Goal: Complete application form: Complete application form

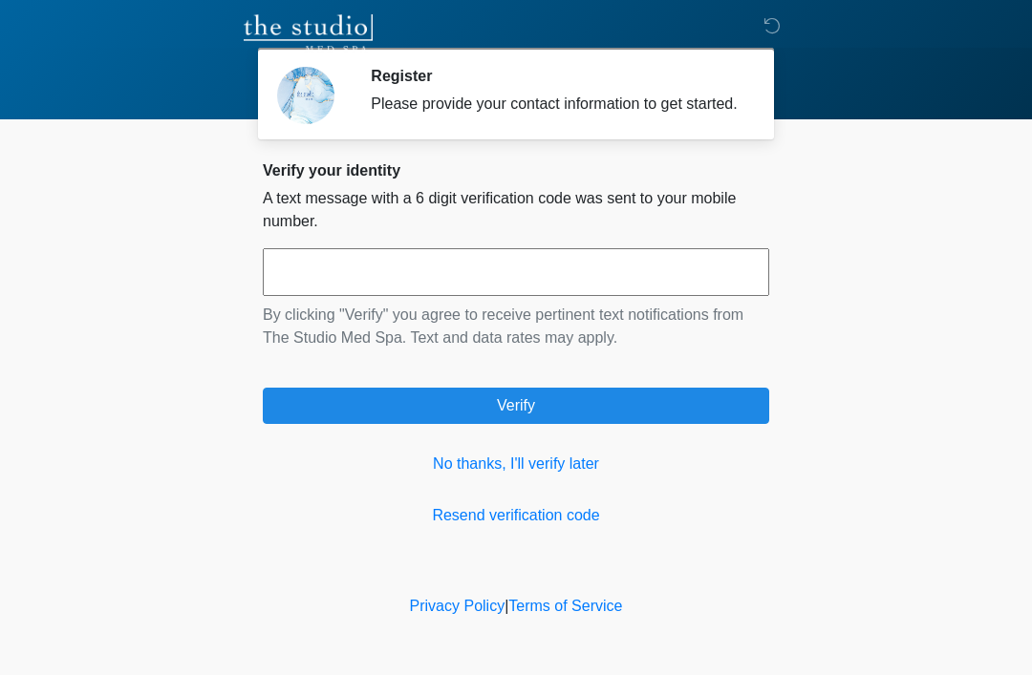
click at [568, 293] on input "text" at bounding box center [516, 272] width 506 height 48
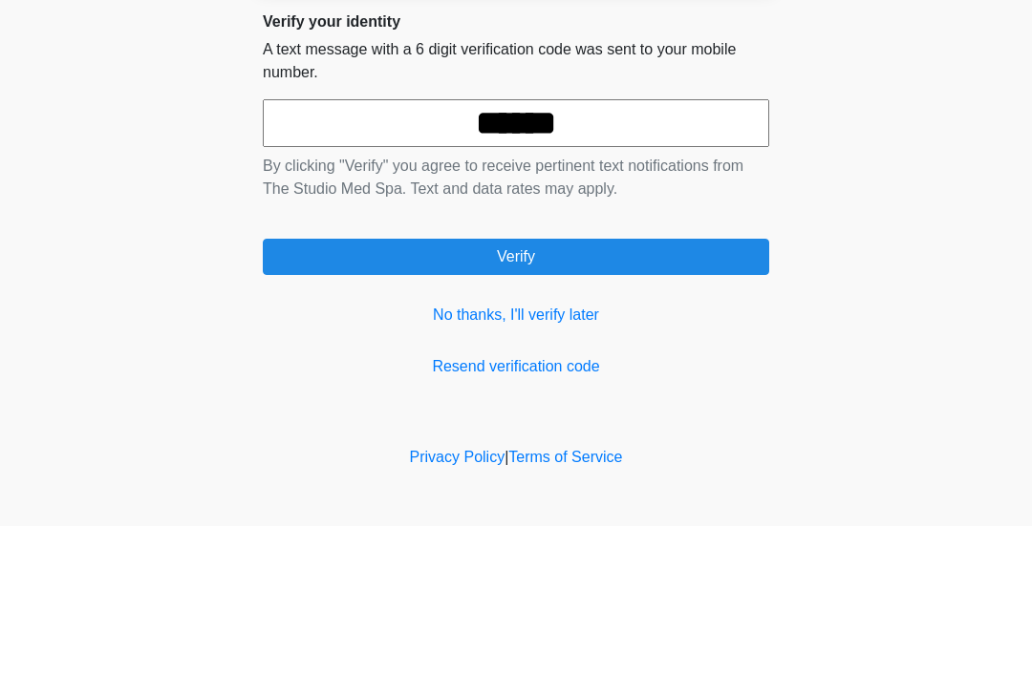
type input "******"
click at [716, 388] on button "Verify" at bounding box center [516, 406] width 506 height 36
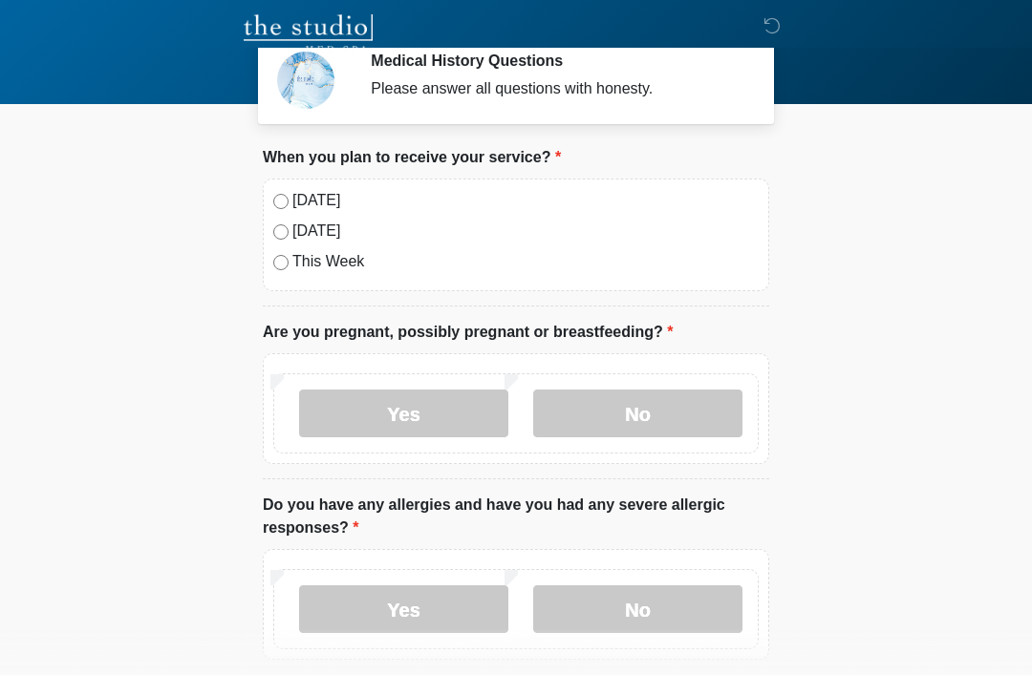
click at [662, 421] on label "No" at bounding box center [637, 414] width 209 height 48
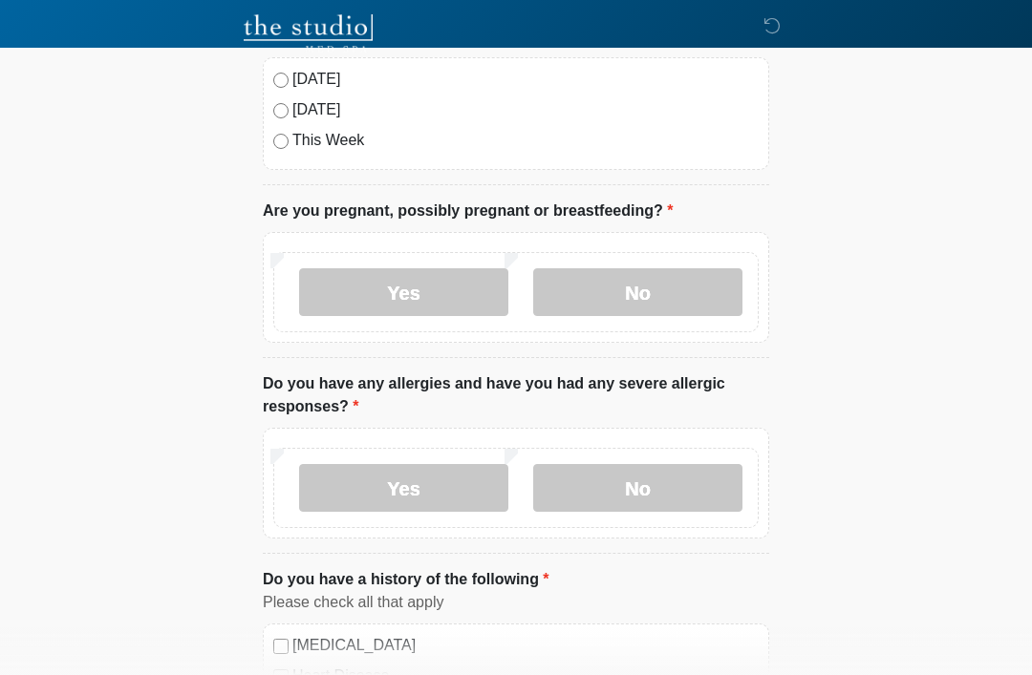
scroll to position [137, 0]
click at [673, 483] on label "No" at bounding box center [637, 488] width 209 height 48
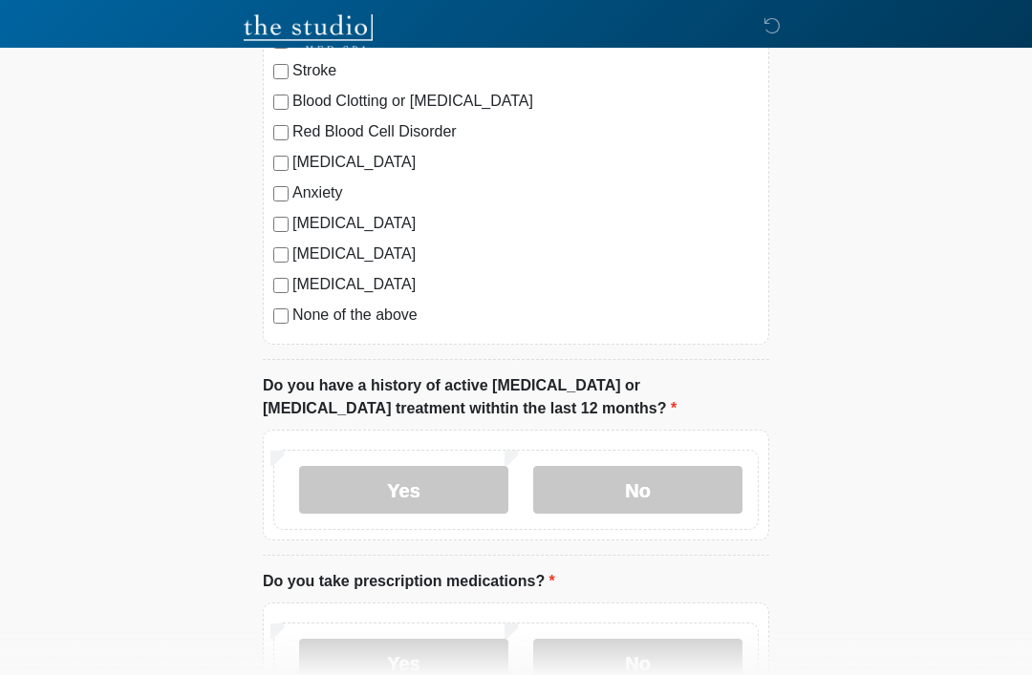
scroll to position [805, 0]
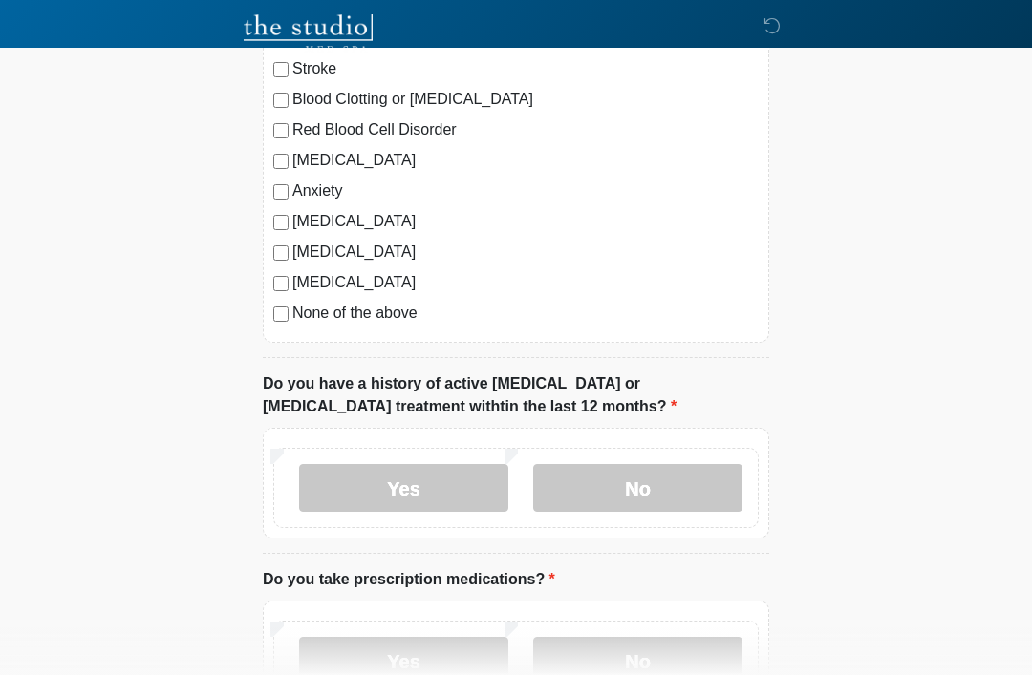
click at [667, 490] on label "No" at bounding box center [637, 488] width 209 height 48
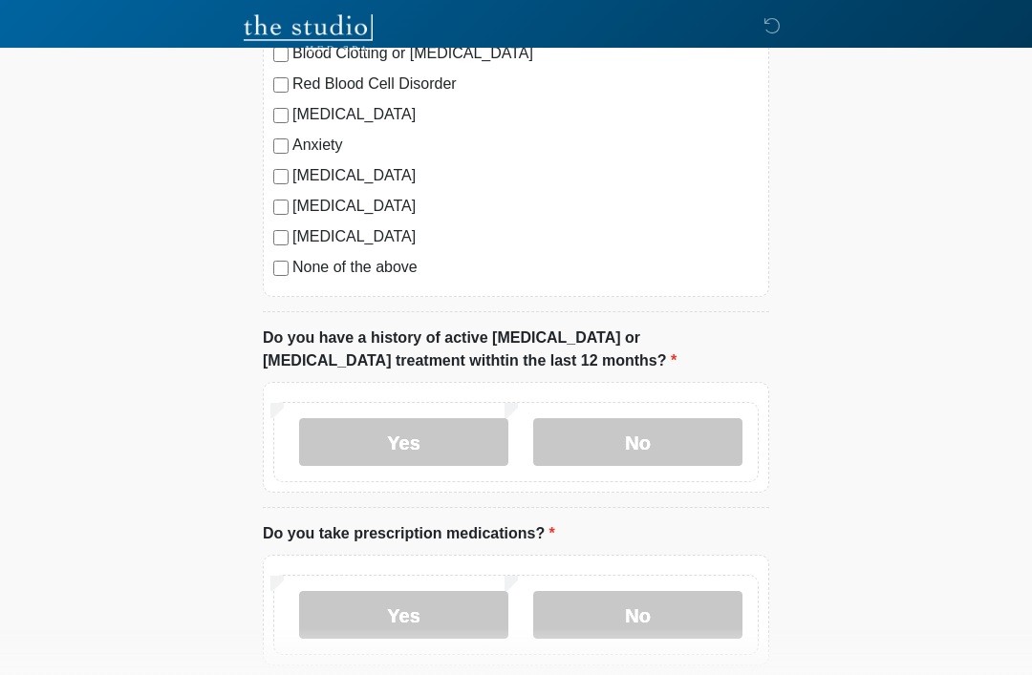
scroll to position [926, 0]
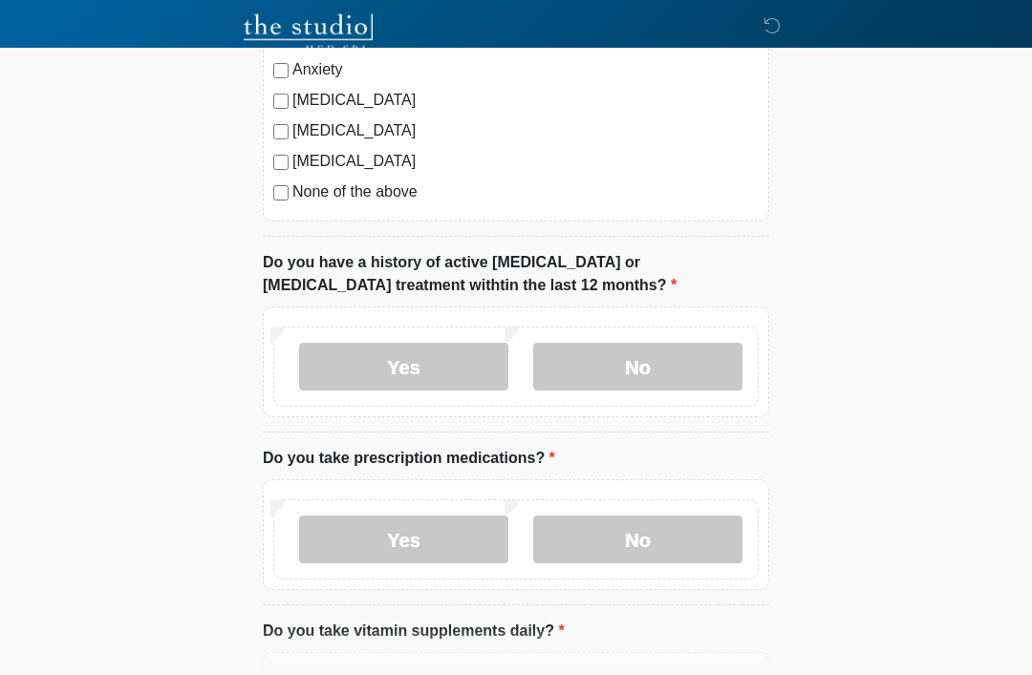
click at [608, 539] on label "No" at bounding box center [637, 541] width 209 height 48
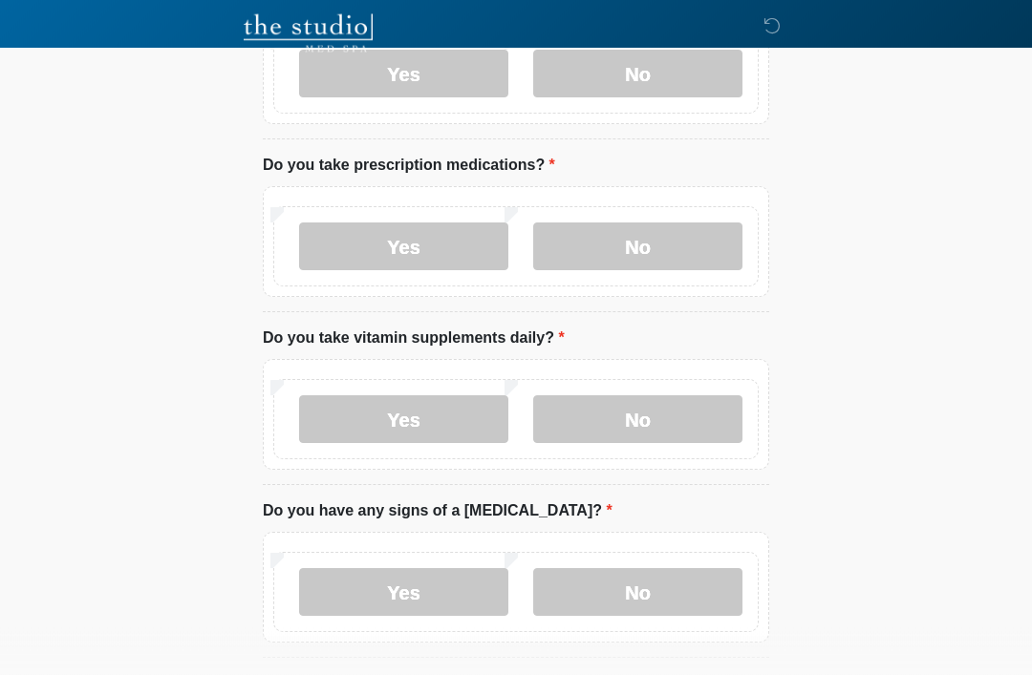
scroll to position [1217, 0]
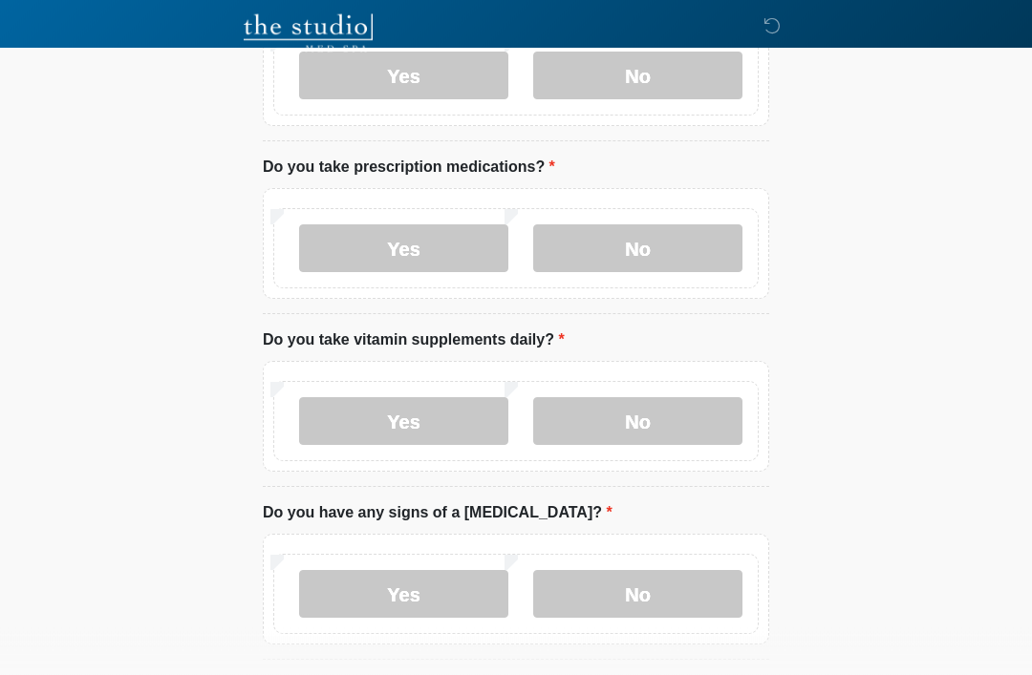
click at [458, 419] on label "Yes" at bounding box center [403, 422] width 209 height 48
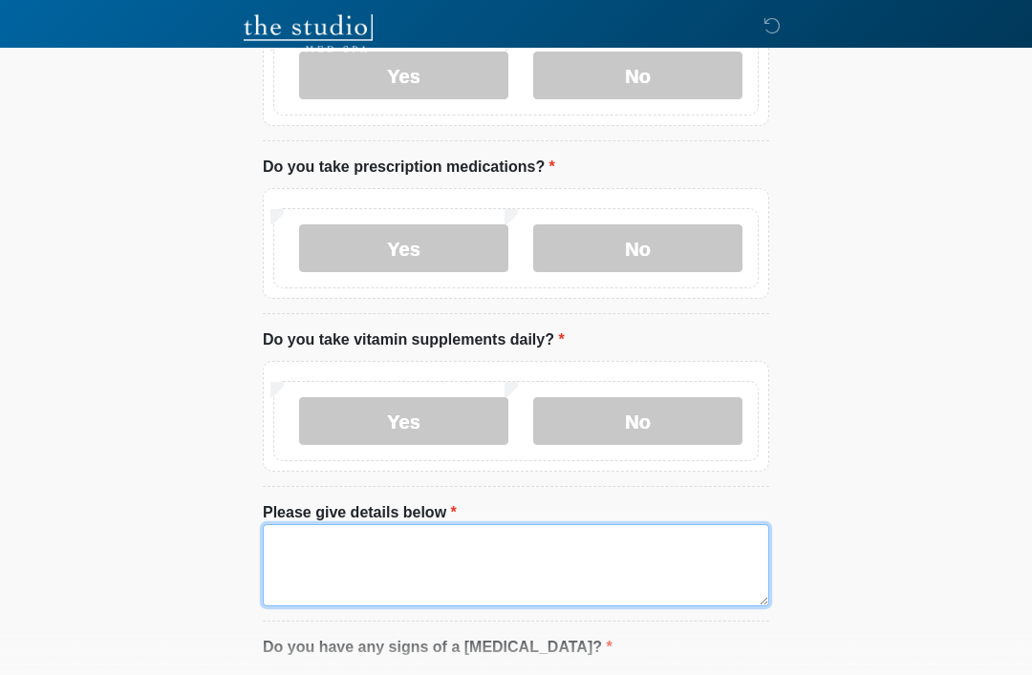
click at [439, 568] on textarea "Please give details below" at bounding box center [516, 566] width 506 height 82
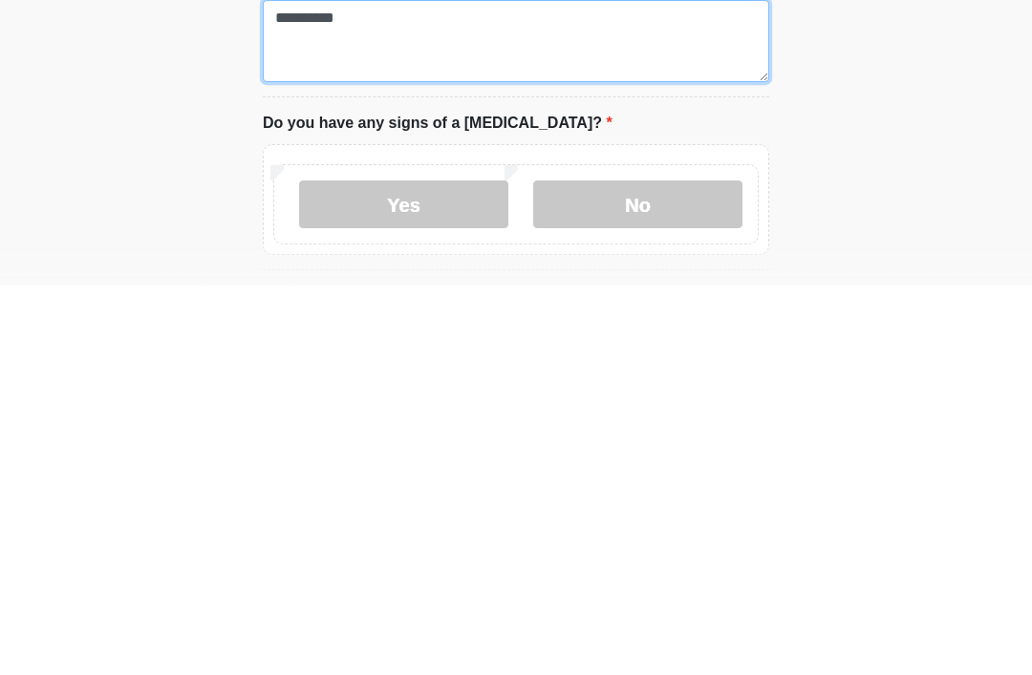
scroll to position [1354, 0]
type textarea "*********"
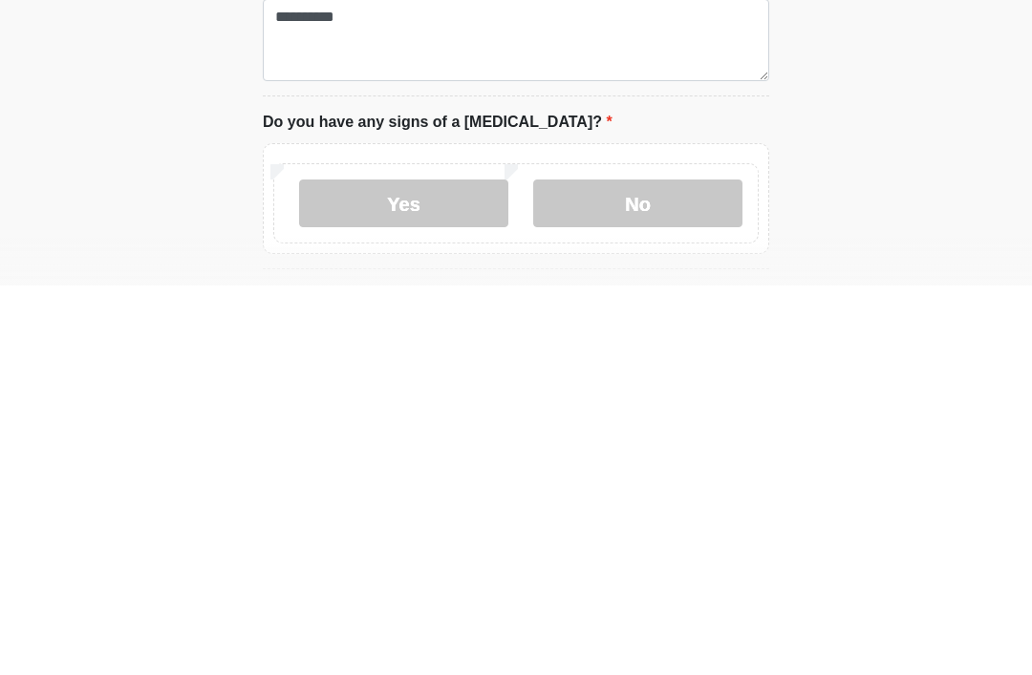
click at [679, 569] on label "No" at bounding box center [637, 593] width 209 height 48
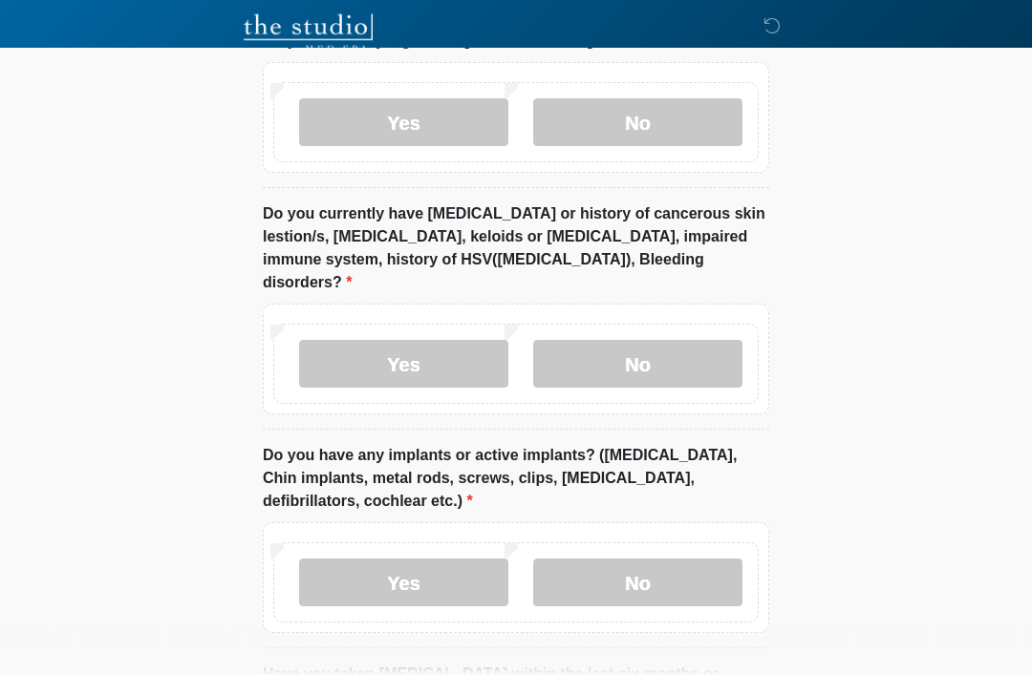
scroll to position [1825, 0]
click at [666, 353] on label "No" at bounding box center [637, 364] width 209 height 48
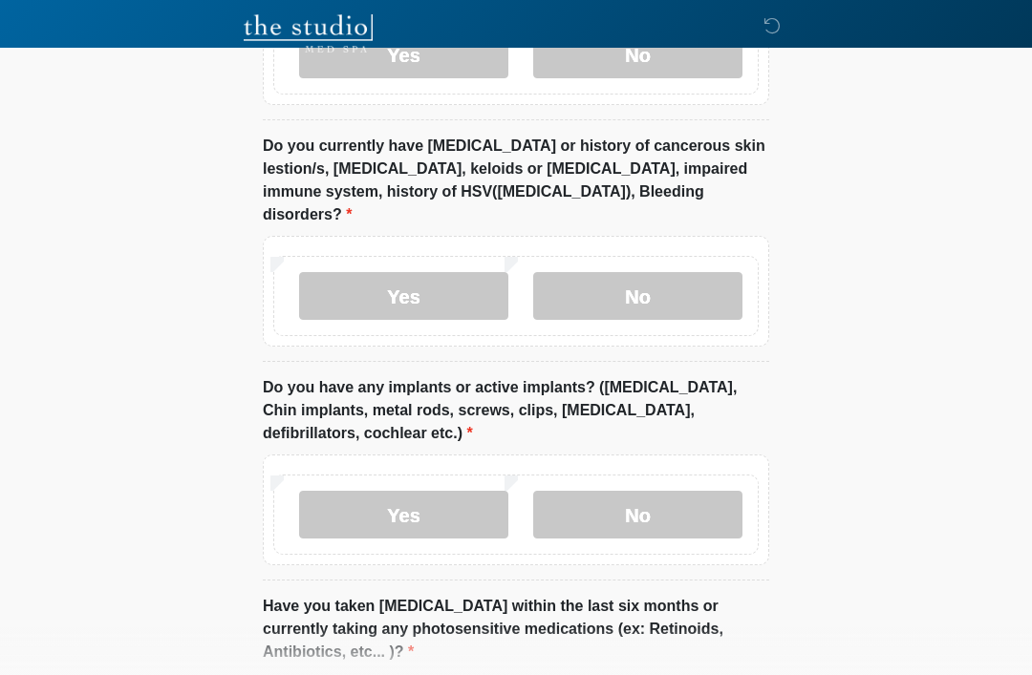
scroll to position [1897, 0]
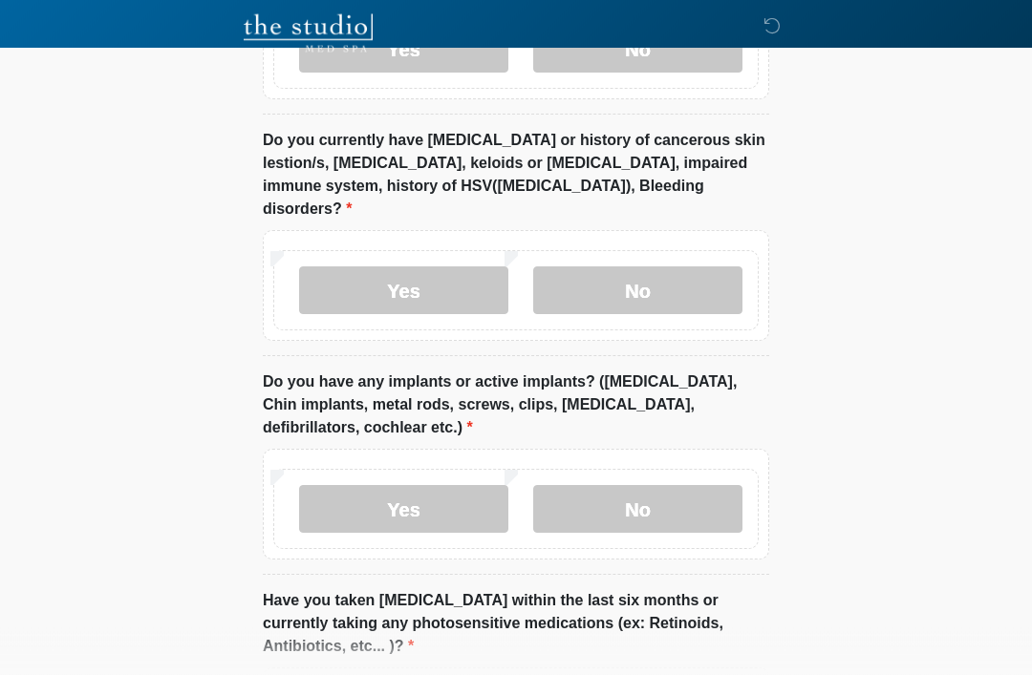
click at [439, 489] on label "Yes" at bounding box center [403, 510] width 209 height 48
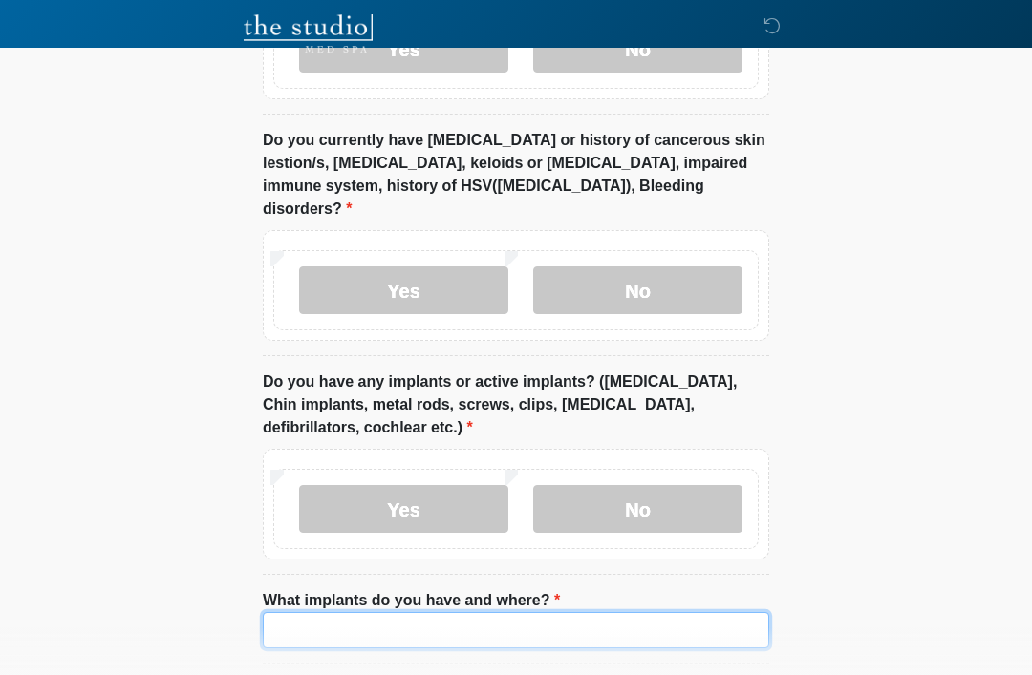
click at [490, 612] on input "What implants do you have and where?" at bounding box center [516, 630] width 506 height 36
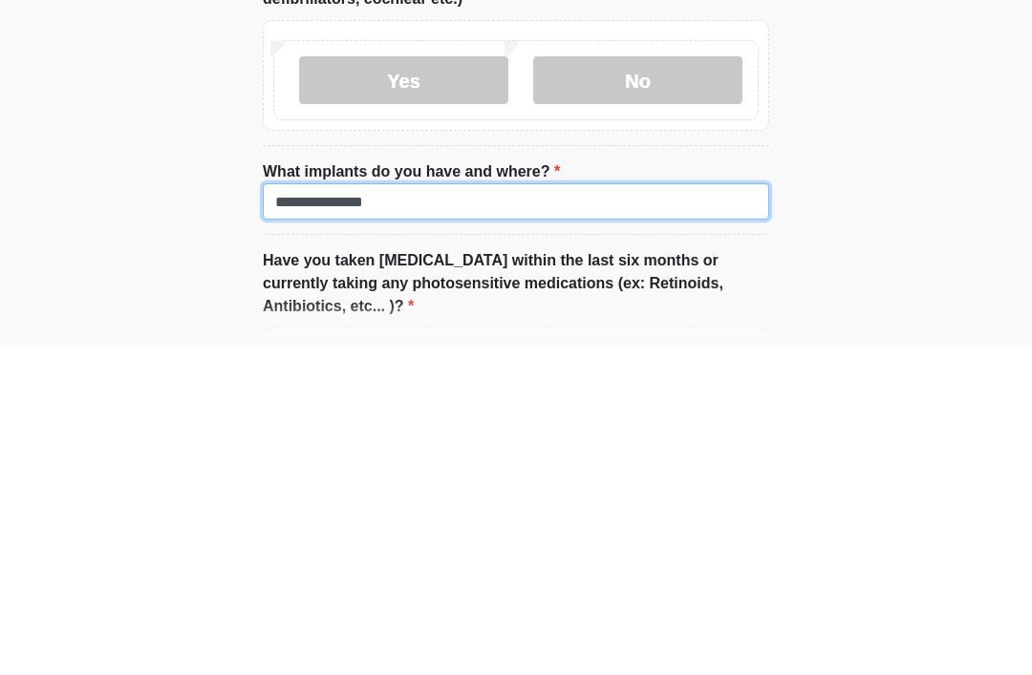
type input "**********"
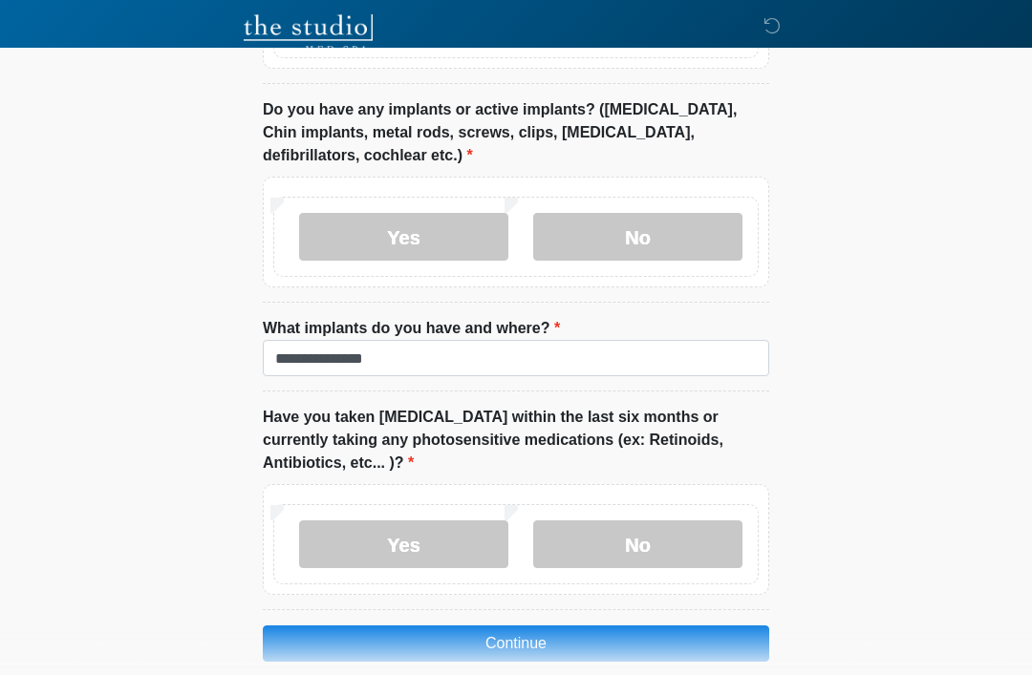
click at [666, 539] on label "No" at bounding box center [637, 545] width 209 height 48
click at [642, 626] on button "Continue" at bounding box center [516, 644] width 506 height 36
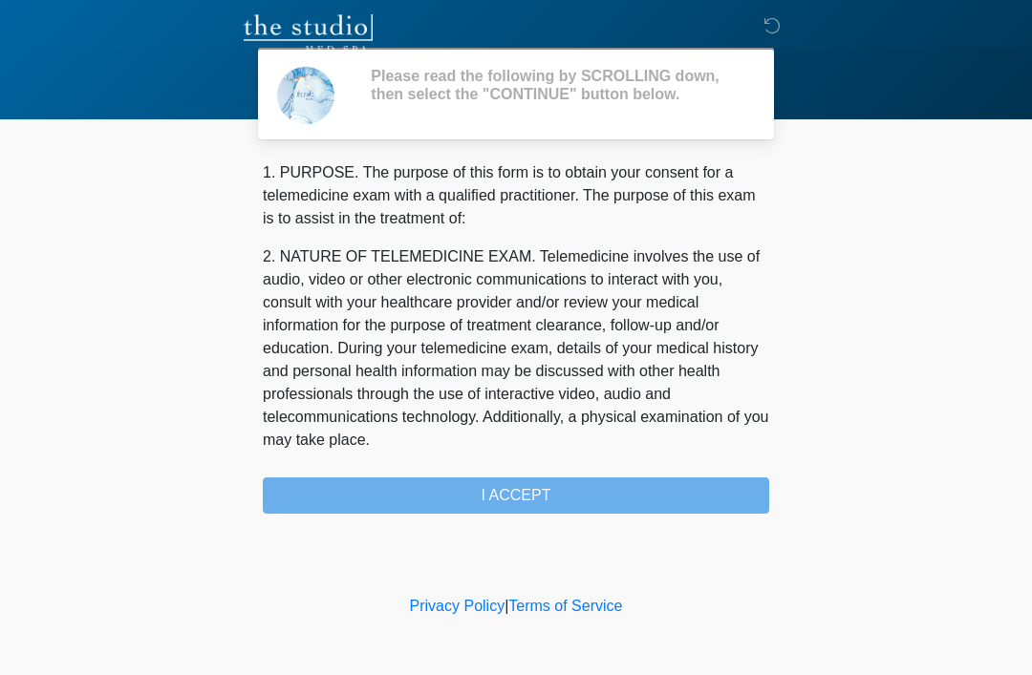
scroll to position [0, 0]
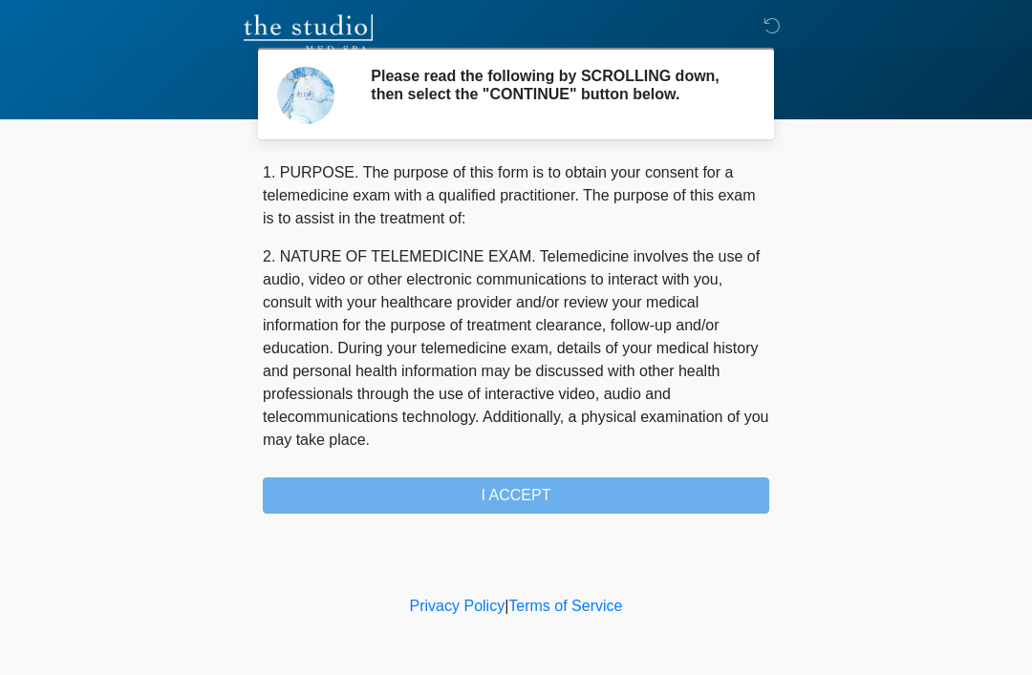
click at [711, 503] on div "1. PURPOSE. The purpose of this form is to obtain your consent for a telemedici…" at bounding box center [516, 337] width 506 height 353
click at [571, 508] on div "1. PURPOSE. The purpose of this form is to obtain your consent for a telemedici…" at bounding box center [516, 337] width 506 height 353
click at [546, 499] on div "1. PURPOSE. The purpose of this form is to obtain your consent for a telemedici…" at bounding box center [516, 337] width 506 height 353
click at [568, 506] on div "1. PURPOSE. The purpose of this form is to obtain your consent for a telemedici…" at bounding box center [516, 337] width 506 height 353
click at [562, 501] on div "1. PURPOSE. The purpose of this form is to obtain your consent for a telemedici…" at bounding box center [516, 337] width 506 height 353
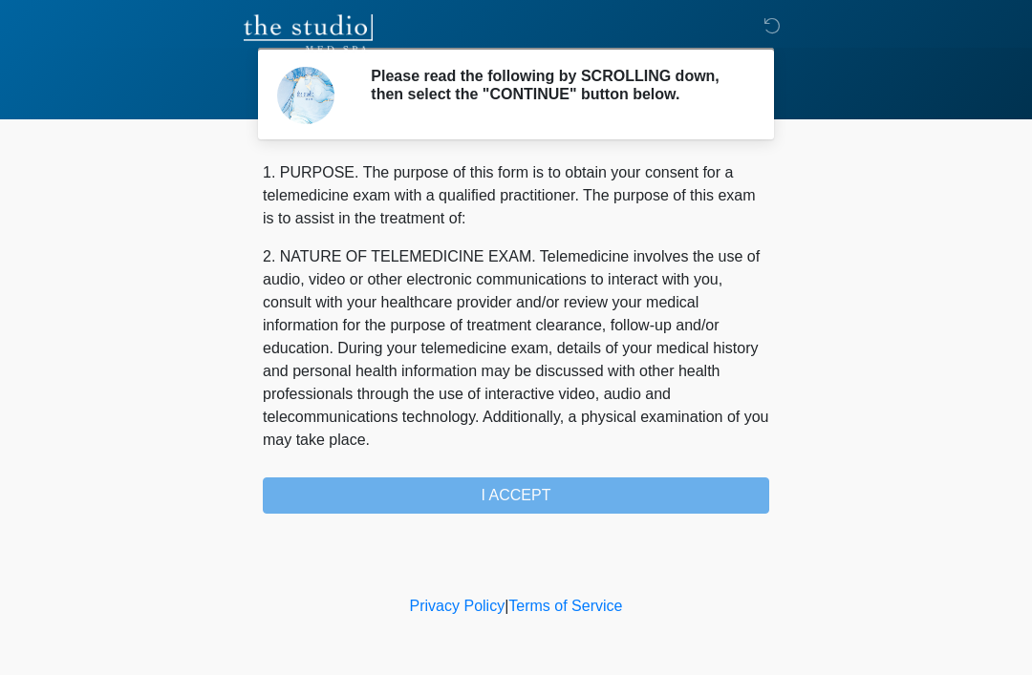
click at [434, 502] on div "1. PURPOSE. The purpose of this form is to obtain your consent for a telemedici…" at bounding box center [516, 337] width 506 height 353
click at [532, 507] on div "1. PURPOSE. The purpose of this form is to obtain your consent for a telemedici…" at bounding box center [516, 337] width 506 height 353
click at [663, 494] on div "1. PURPOSE. The purpose of this form is to obtain your consent for a telemedici…" at bounding box center [516, 337] width 506 height 353
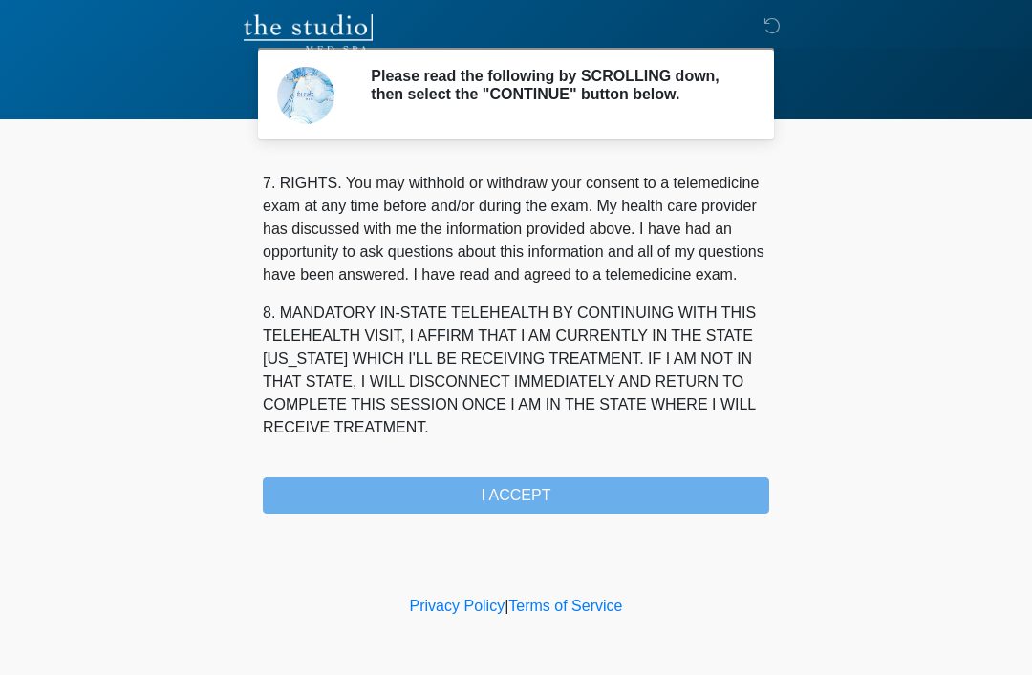
scroll to position [838, 0]
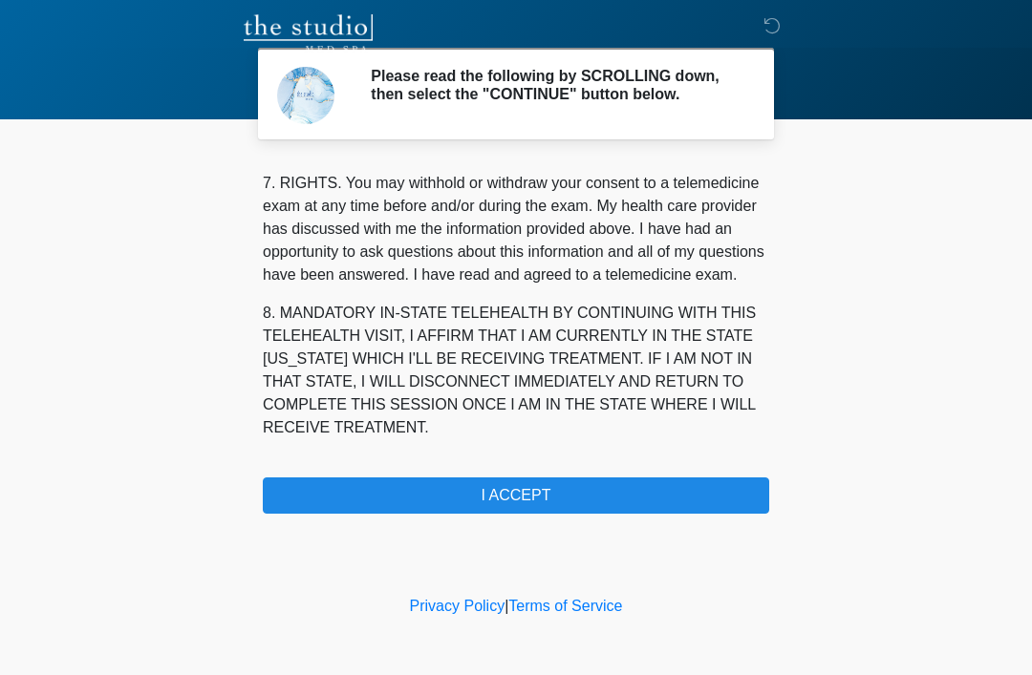
click at [567, 501] on button "I ACCEPT" at bounding box center [516, 496] width 506 height 36
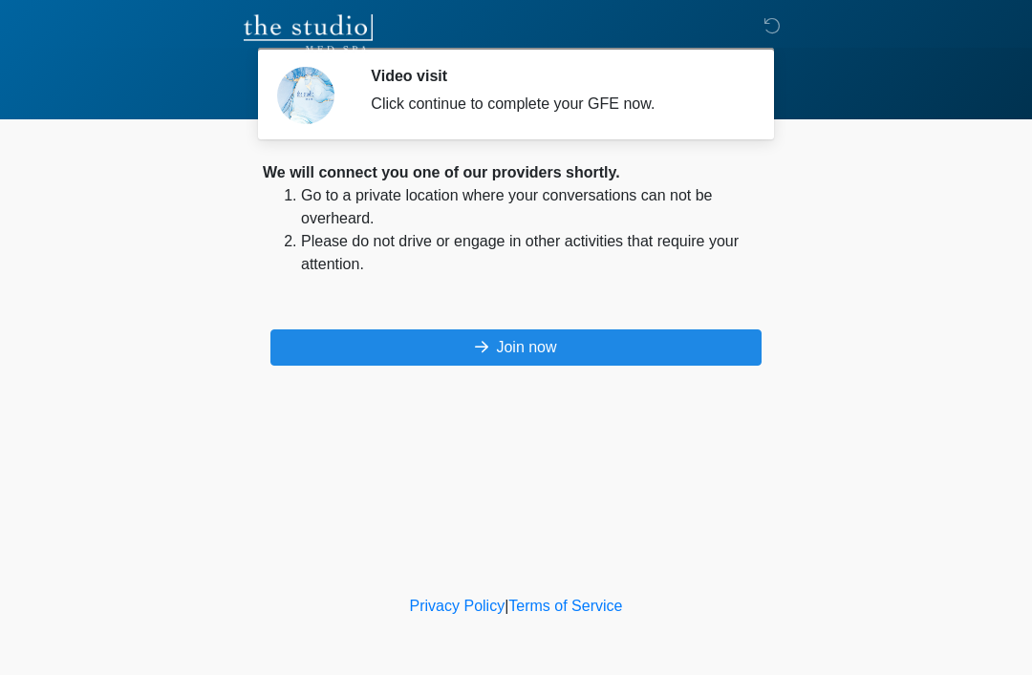
click at [675, 342] on button "Join now" at bounding box center [515, 348] width 491 height 36
